Goal: Task Accomplishment & Management: Manage account settings

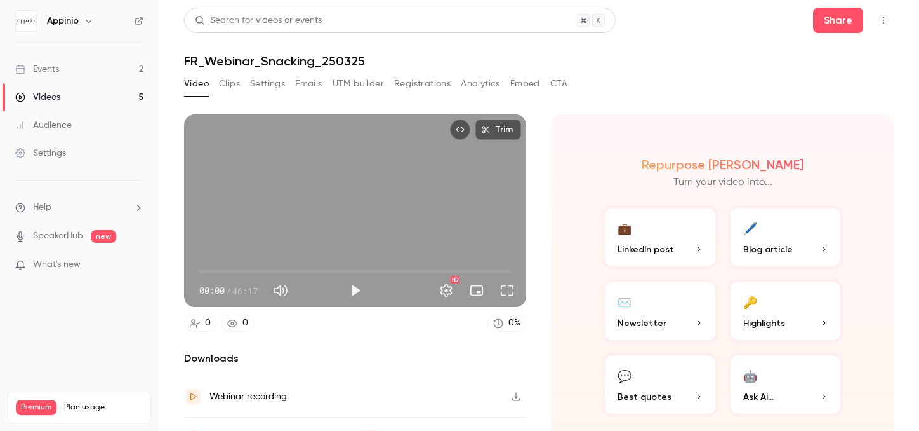
click at [73, 67] on link "Events 2" at bounding box center [79, 69] width 159 height 28
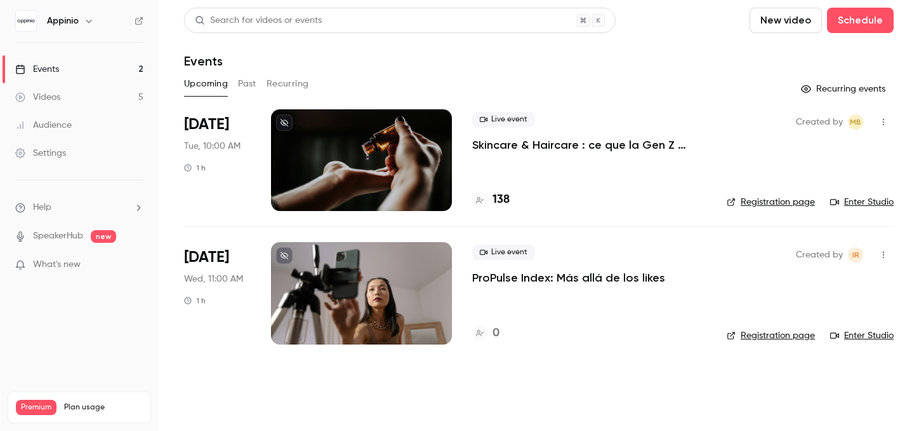
click at [587, 145] on p "Skincare & Haircare : ce que la Gen Z attend vraiment des marques" at bounding box center [589, 144] width 234 height 15
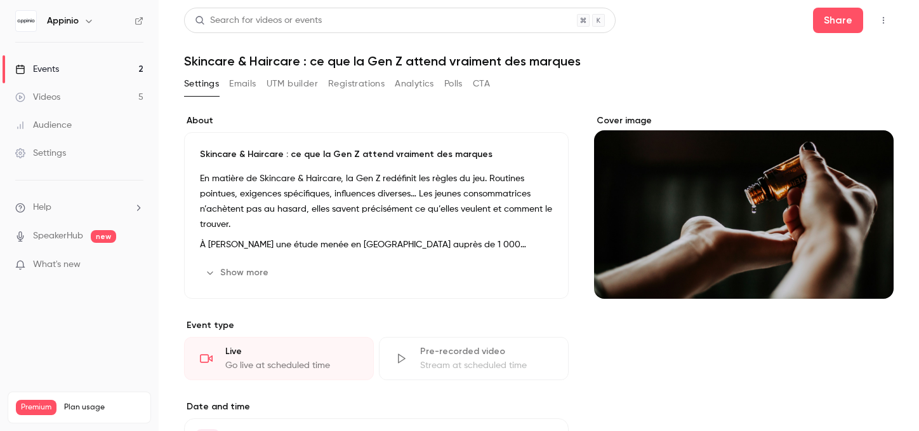
click at [365, 88] on button "Registrations" at bounding box center [356, 84] width 57 height 20
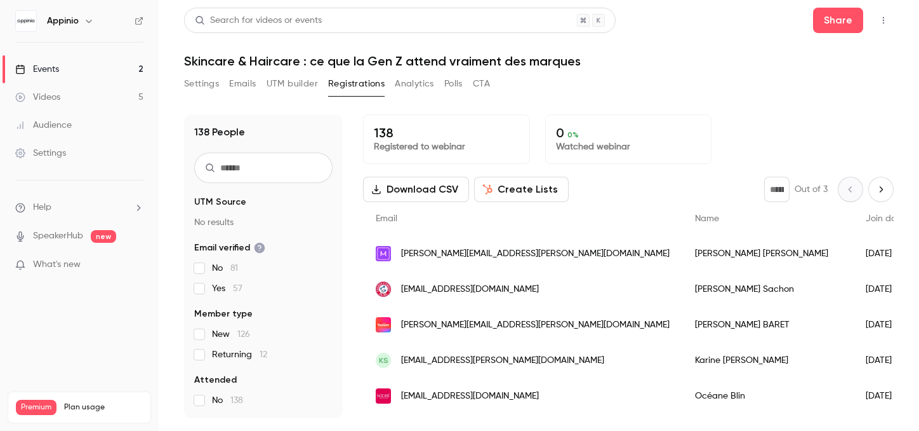
click at [476, 327] on span "[PERSON_NAME][EMAIL_ADDRESS][PERSON_NAME][DOMAIN_NAME]" at bounding box center [535, 324] width 269 height 13
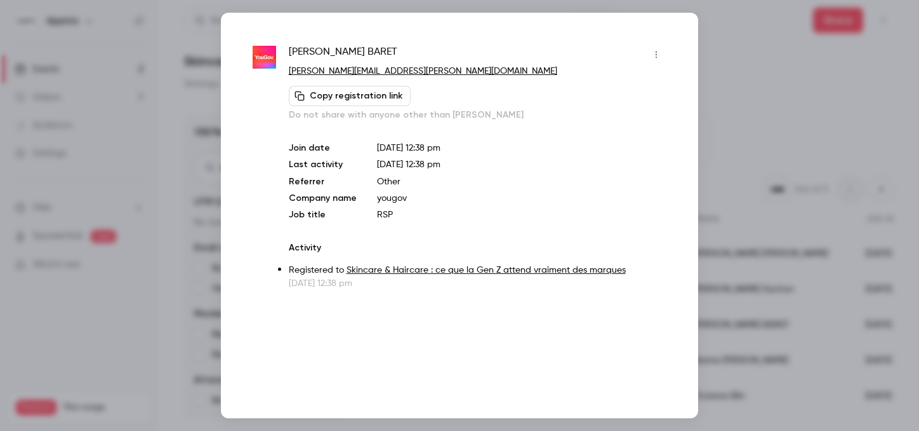
click at [657, 56] on icon "button" at bounding box center [656, 54] width 10 height 9
click at [596, 92] on div "Block from all events" at bounding box center [607, 87] width 97 height 13
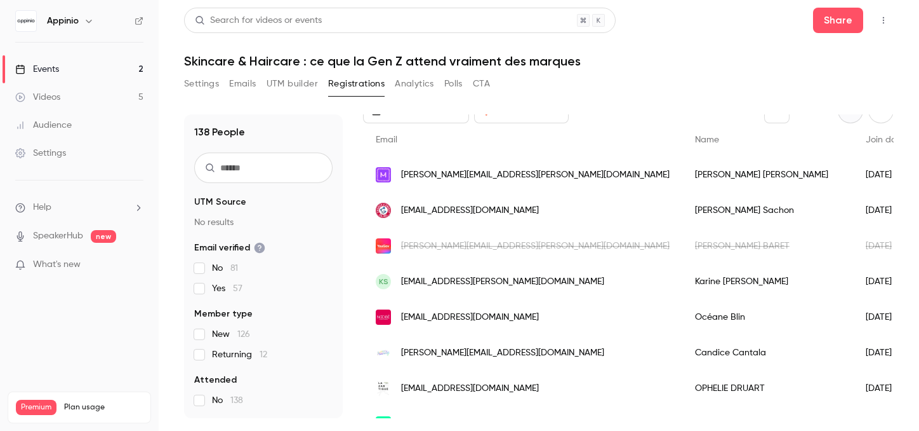
scroll to position [95, 0]
